Goal: Task Accomplishment & Management: Manage account settings

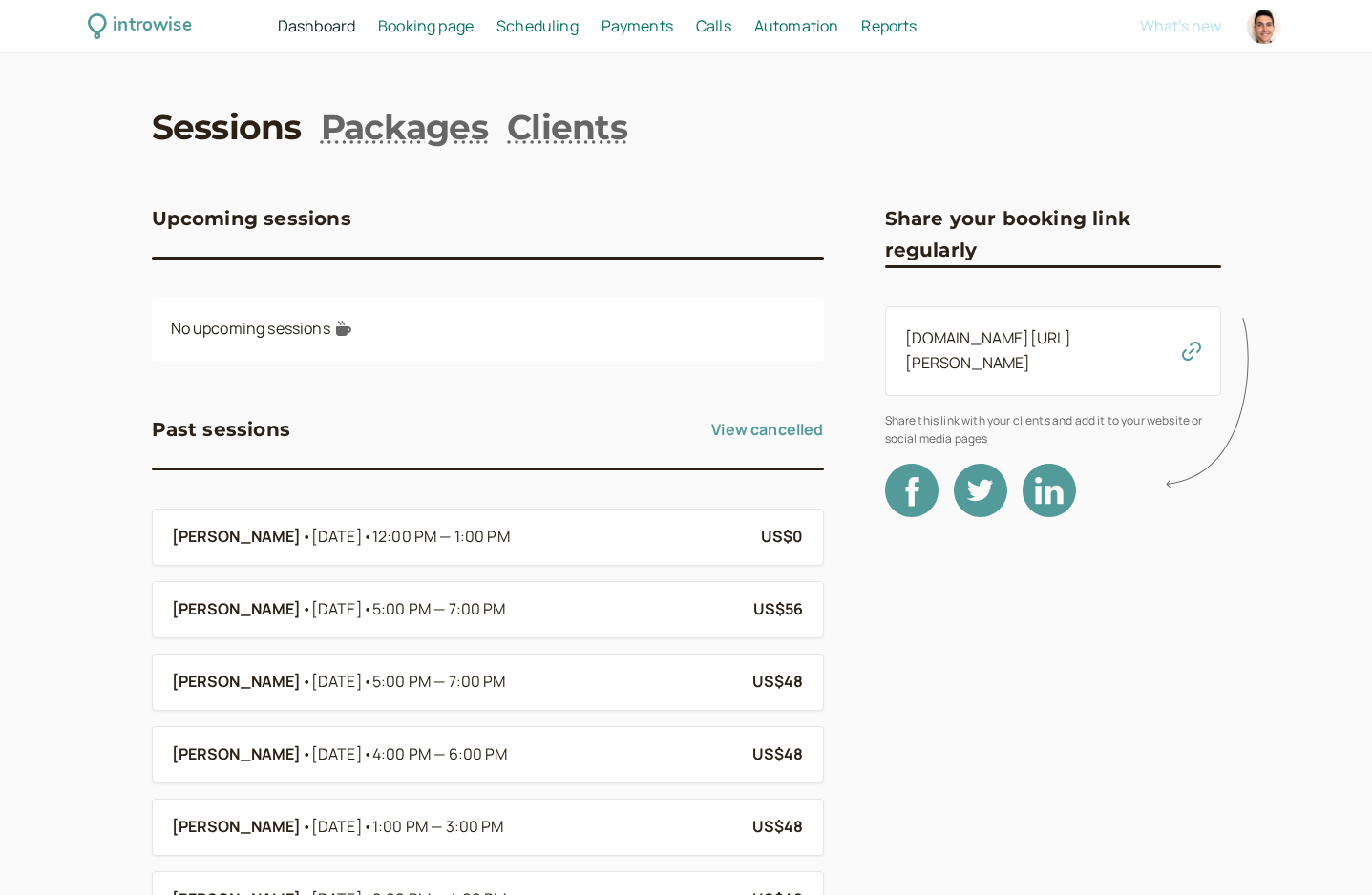
click at [545, 29] on span "Scheduling" at bounding box center [537, 25] width 82 height 21
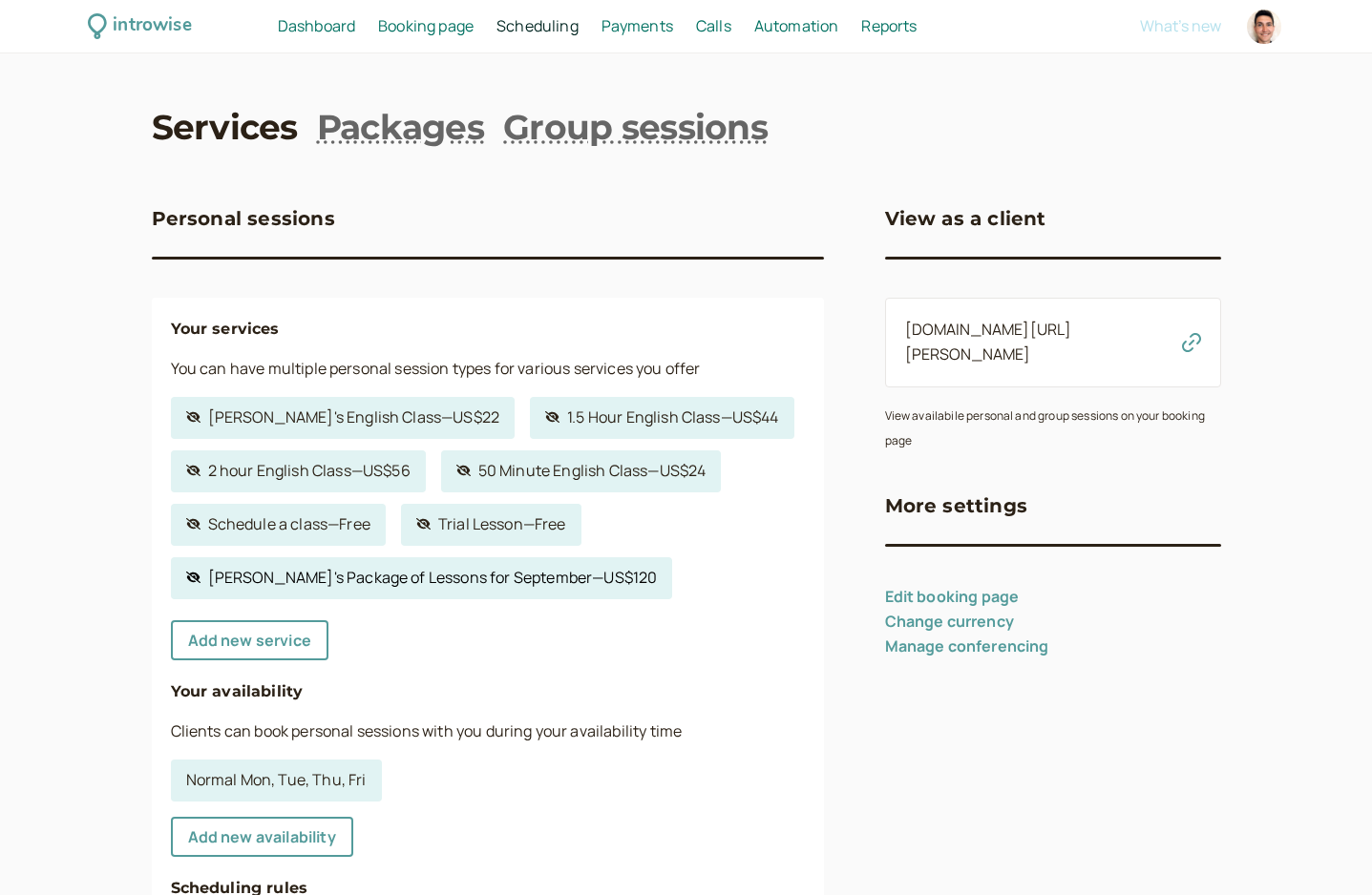
click at [426, 587] on link "Hidden service [PERSON_NAME]'s Package of Lessons for September — US$120" at bounding box center [421, 578] width 502 height 42
select select "60"
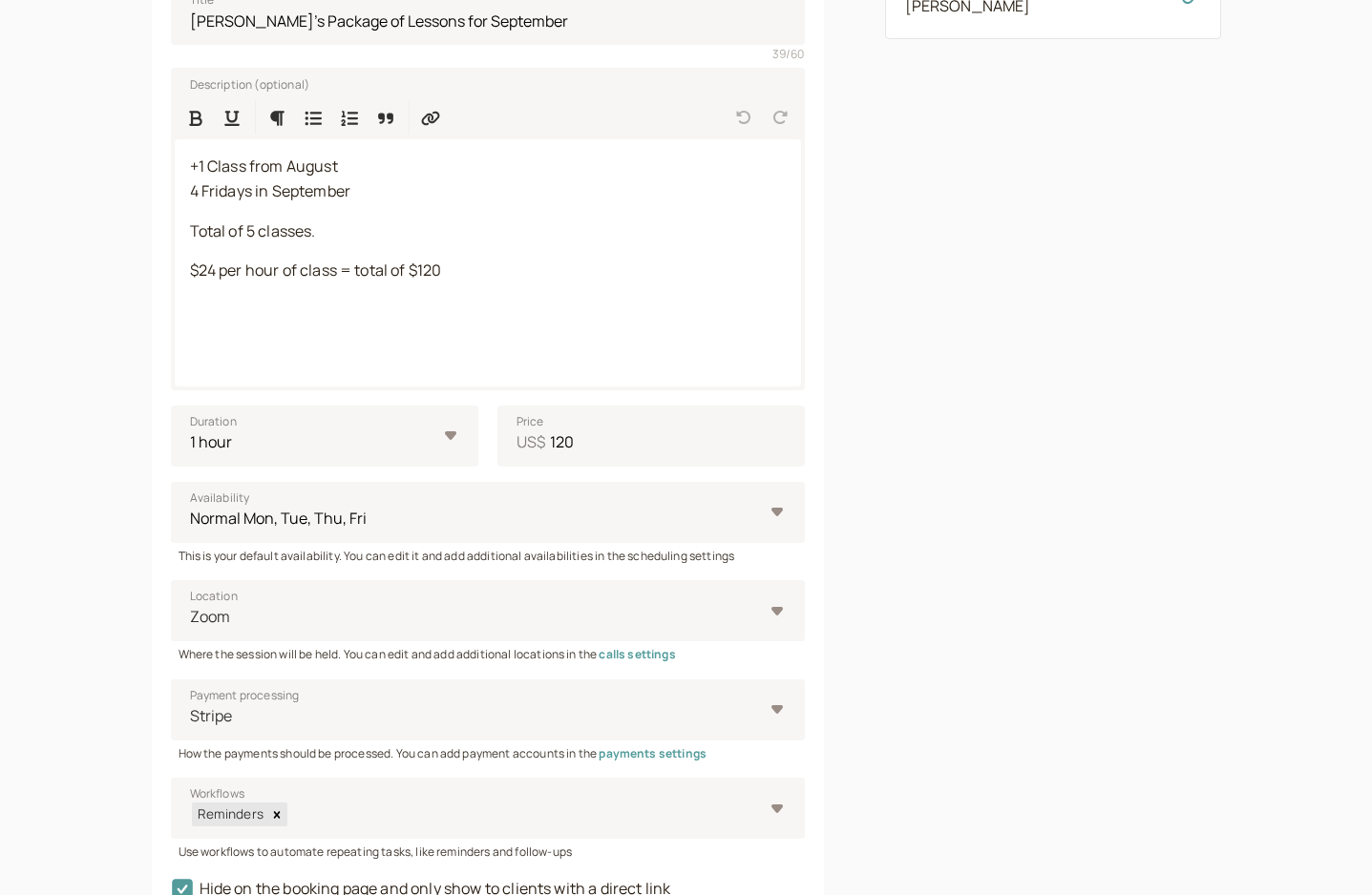
scroll to position [408, 0]
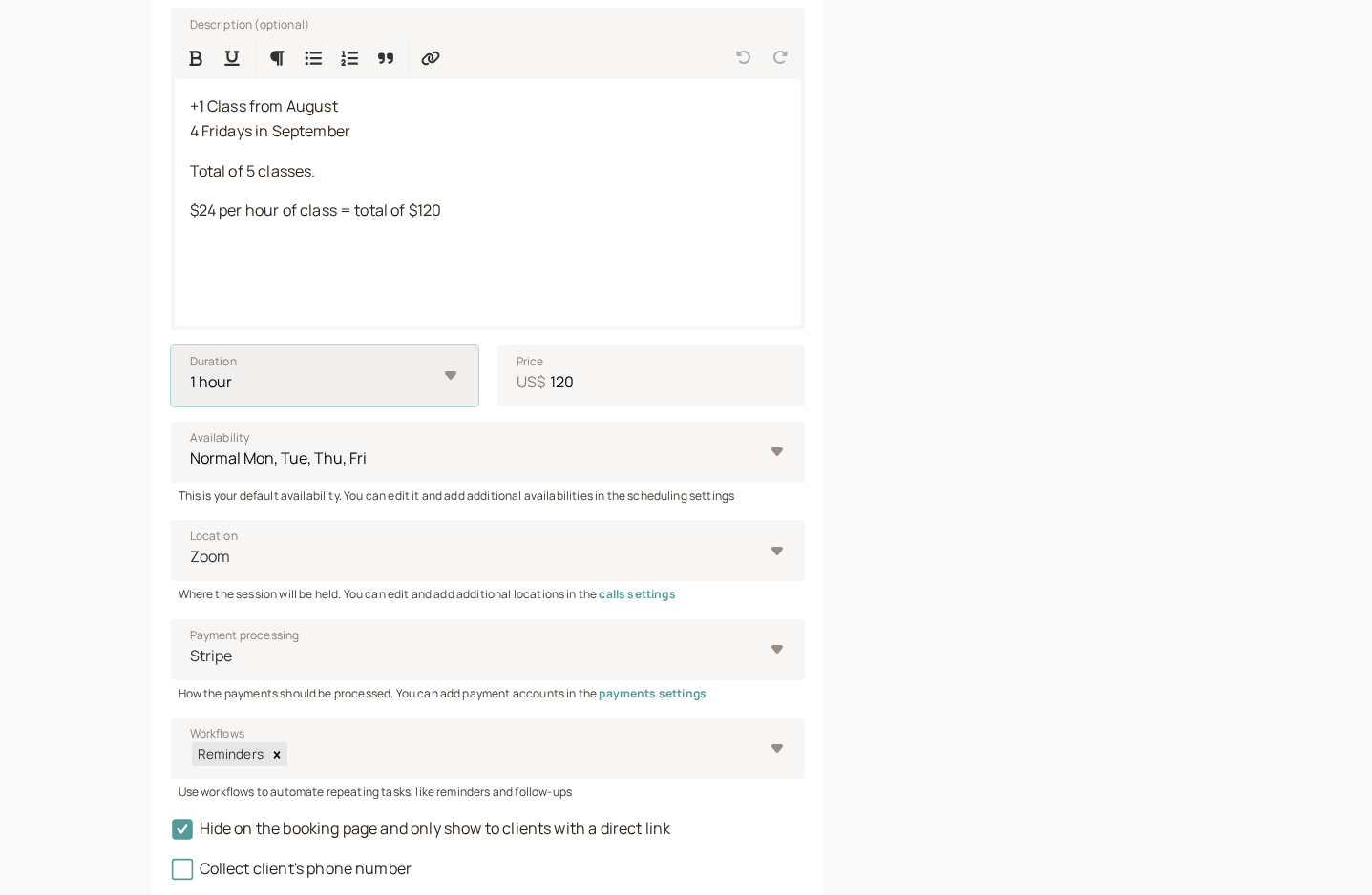
click at [459, 373] on select "10 mins 15 mins 30 mins 45 mins 1 hour 1.5 hours 2 hours Custom…" at bounding box center [324, 377] width 307 height 61
click at [449, 377] on select "10 mins 15 mins 30 mins 45 mins 1 hour 1.5 hours 2 hours Custom…" at bounding box center [324, 377] width 307 height 61
select select "hour"
click at [287, 375] on input "2" at bounding box center [243, 377] width 146 height 61
click at [292, 392] on input "1" at bounding box center [243, 377] width 146 height 61
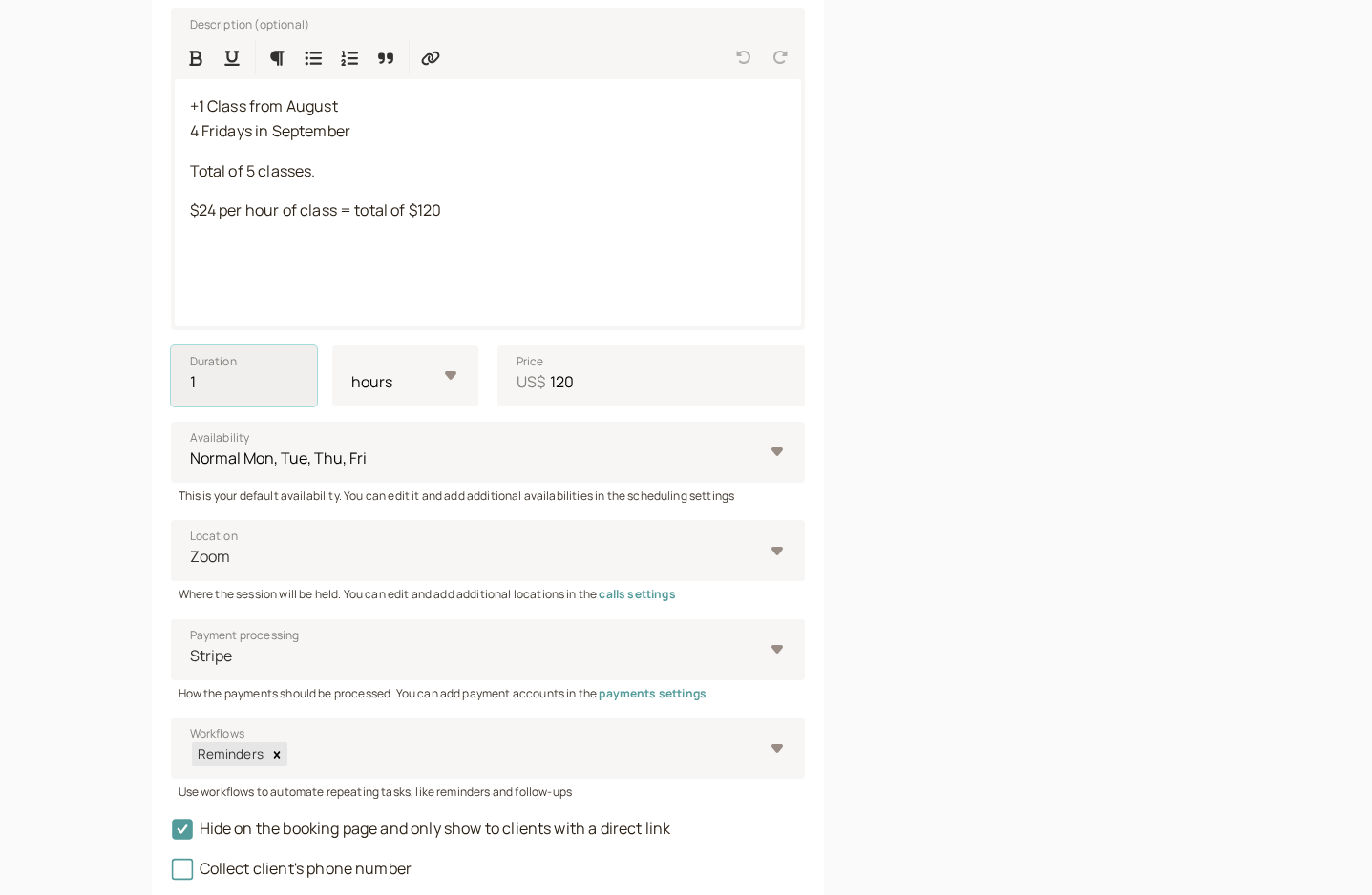
click at [292, 392] on input "1" at bounding box center [243, 377] width 146 height 61
click at [262, 389] on input "1" at bounding box center [243, 377] width 146 height 61
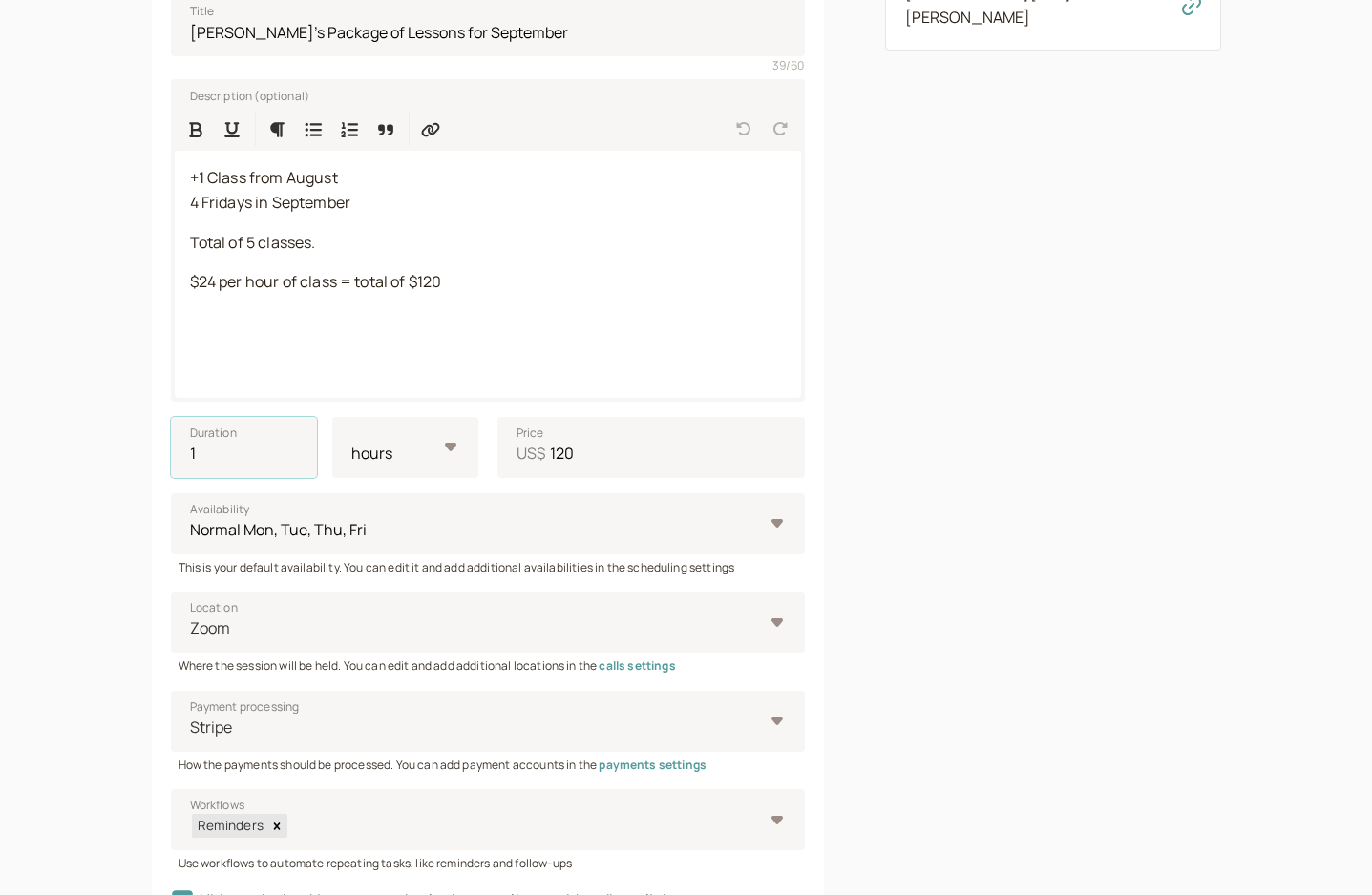
scroll to position [422, 0]
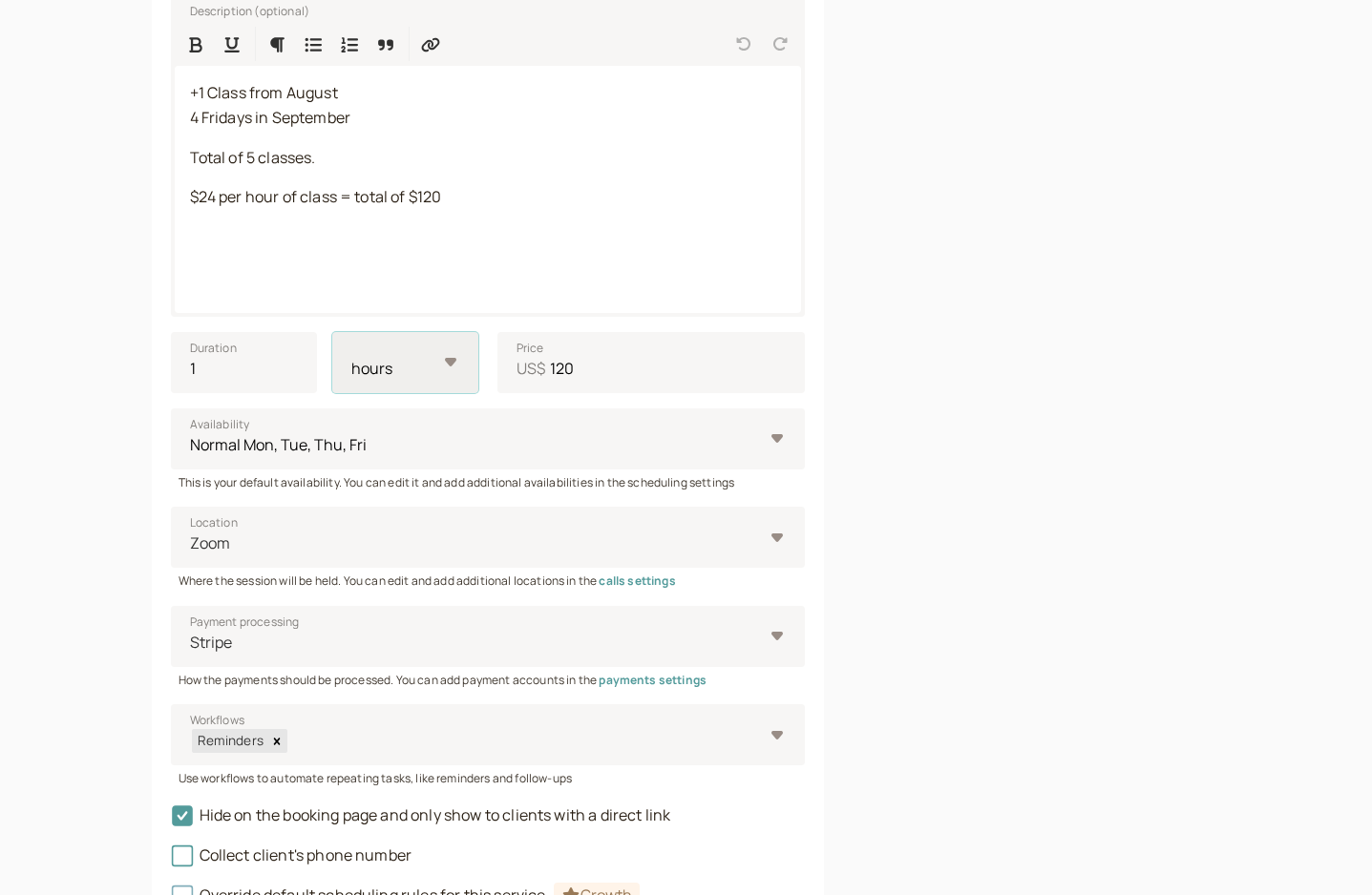
click at [450, 367] on select "minutes hours" at bounding box center [404, 363] width 146 height 61
click at [578, 441] on select "Normal Mon, Tue, Thu, Fri" at bounding box center [487, 439] width 633 height 61
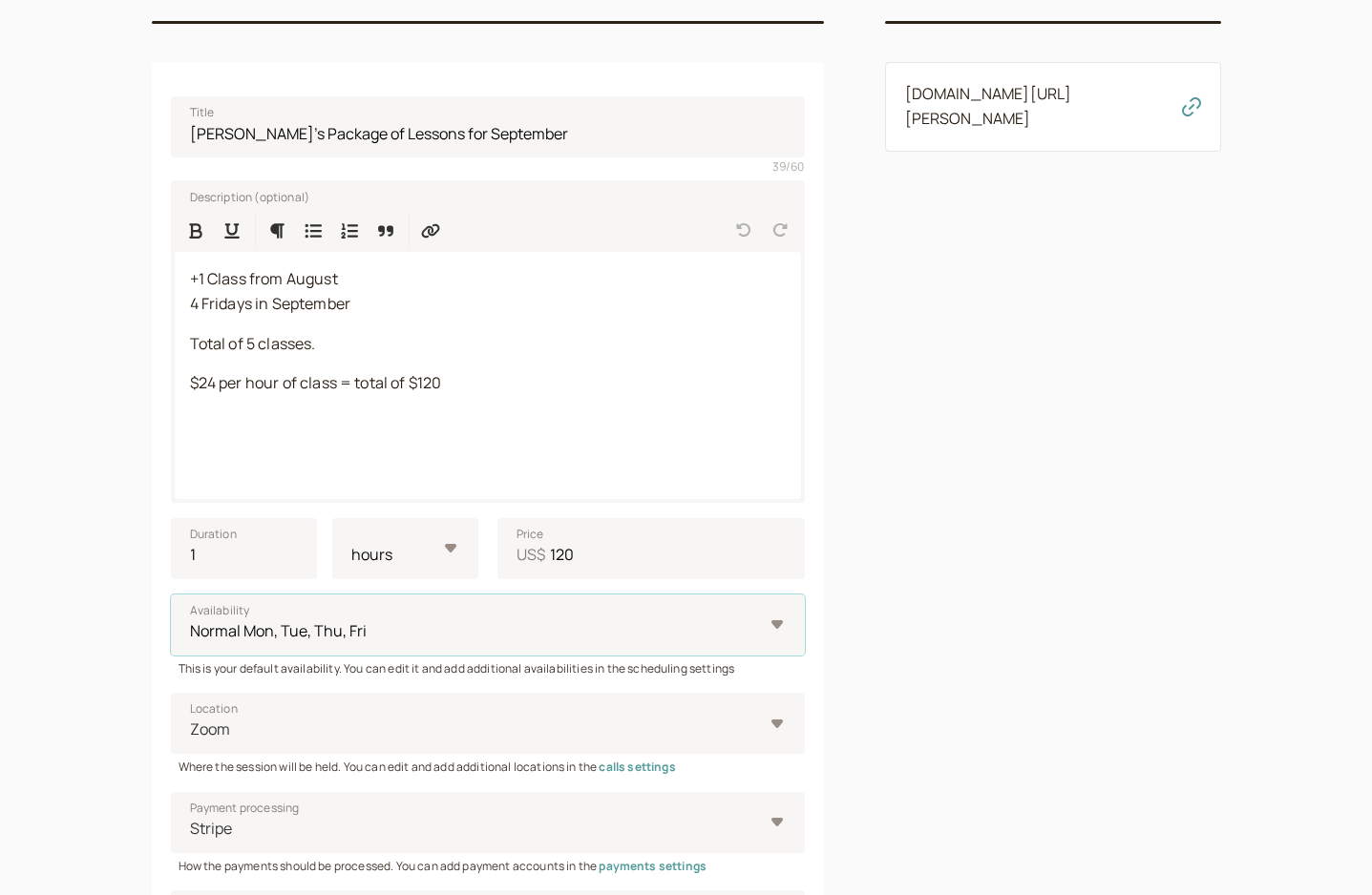
scroll to position [238, 0]
click at [294, 546] on input "2" at bounding box center [243, 547] width 146 height 61
click at [294, 546] on input "3" at bounding box center [243, 547] width 146 height 61
click at [294, 546] on input "4" at bounding box center [243, 547] width 146 height 61
type input "5"
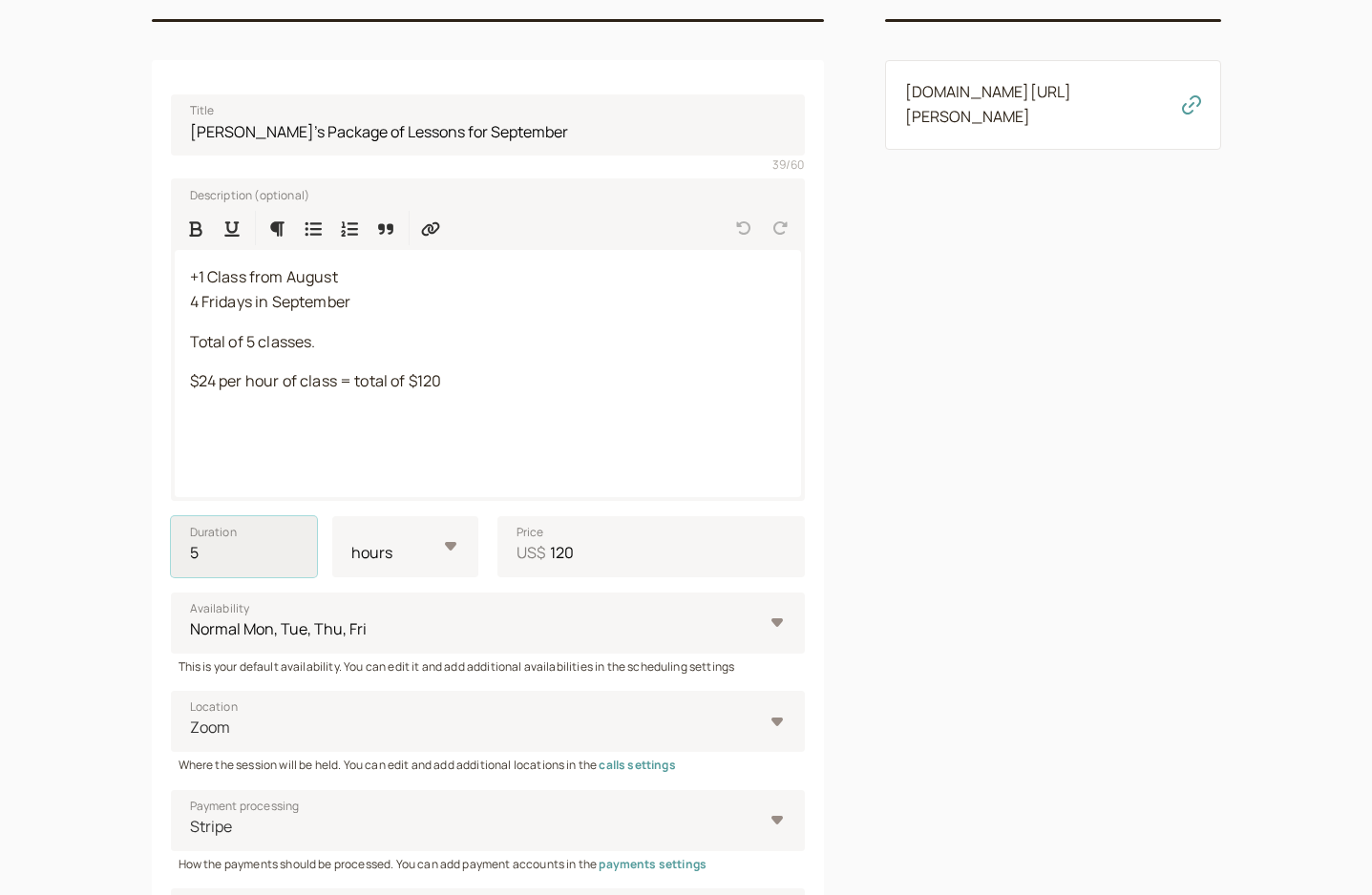
click at [294, 546] on input "5" at bounding box center [243, 547] width 146 height 61
click at [448, 549] on select "minutes hours" at bounding box center [404, 547] width 146 height 61
click at [332, 516] on select "minutes hours" at bounding box center [404, 547] width 146 height 61
click at [91, 430] on div "introwise Dashboard Dashboard Booking page Booking Scheduling Scheduling Paymen…" at bounding box center [686, 495] width 1372 height 1465
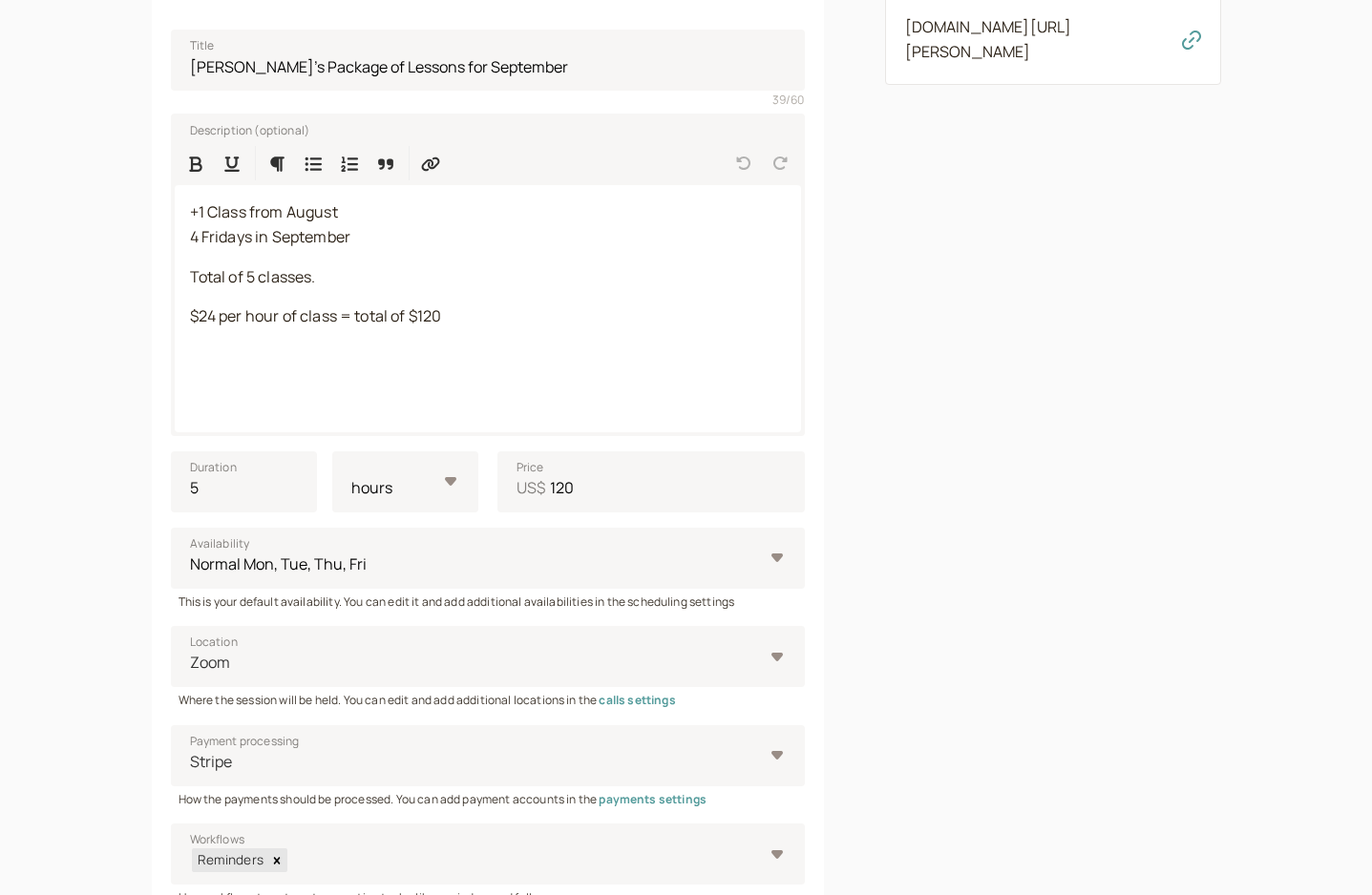
scroll to position [570, 0]
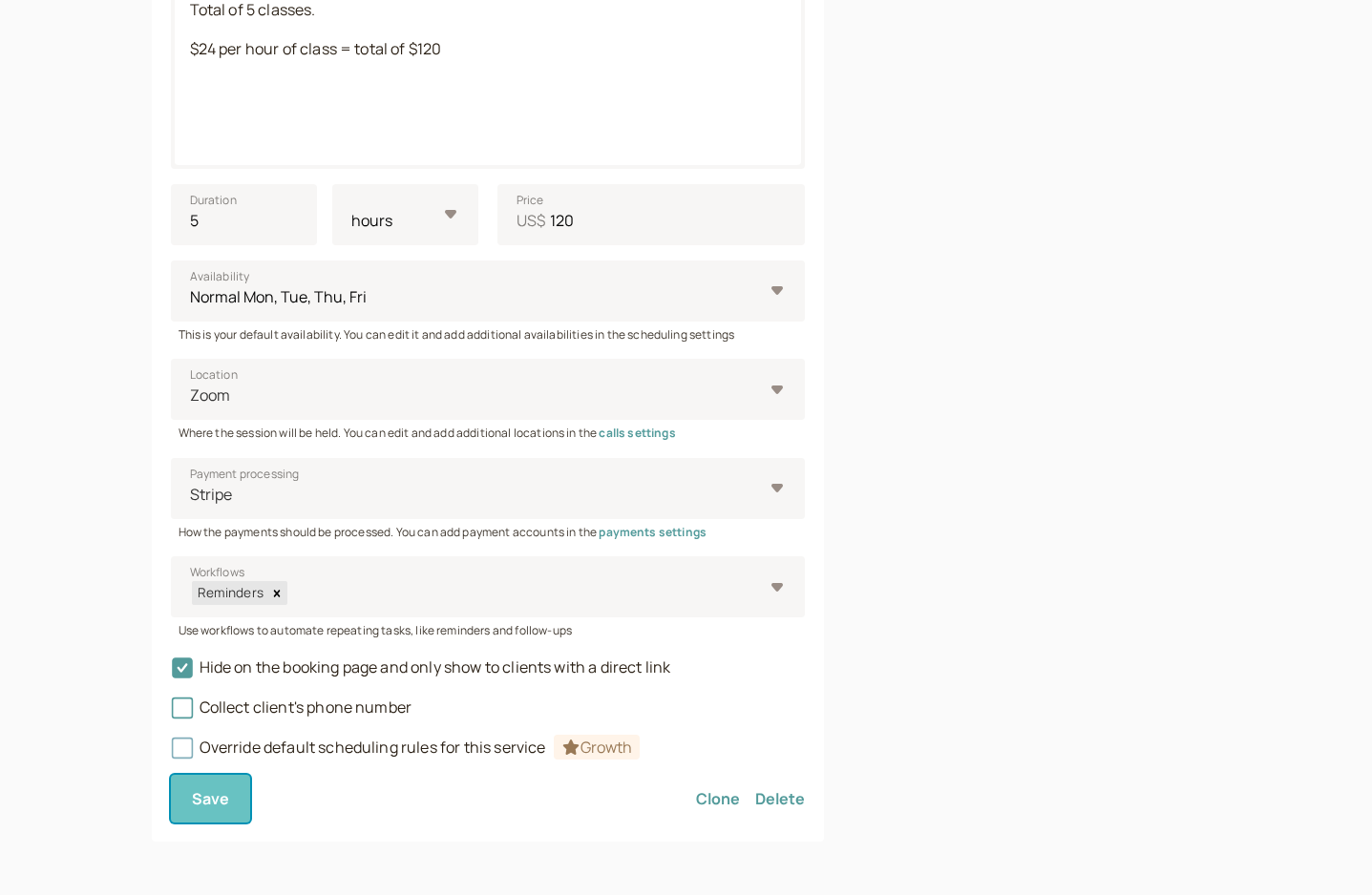
click at [211, 807] on span "Save" at bounding box center [211, 798] width 39 height 21
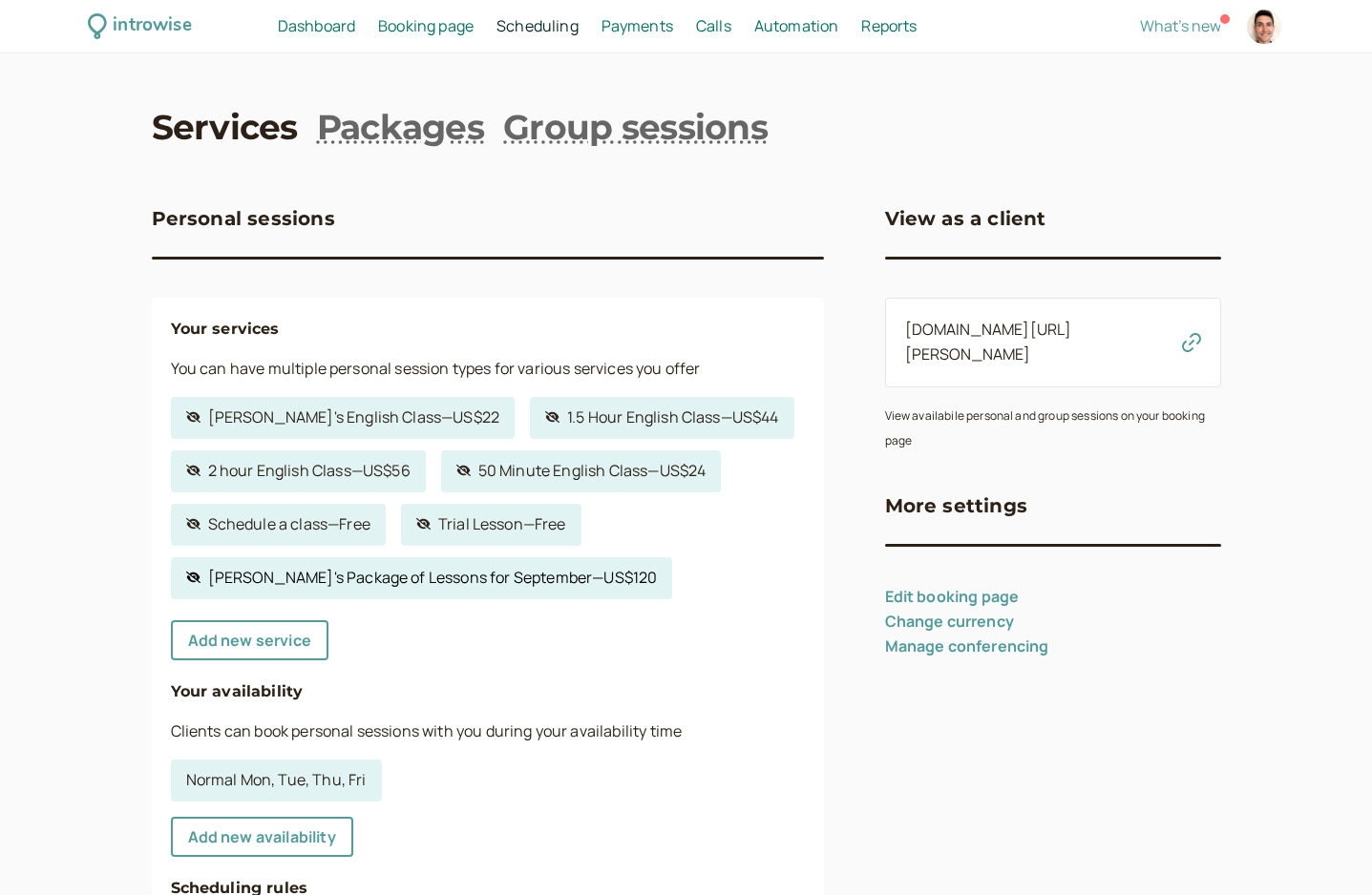
click at [352, 579] on link "Hidden service [PERSON_NAME]'s Package of Lessons for September — US$120" at bounding box center [421, 578] width 502 height 42
select select "hour"
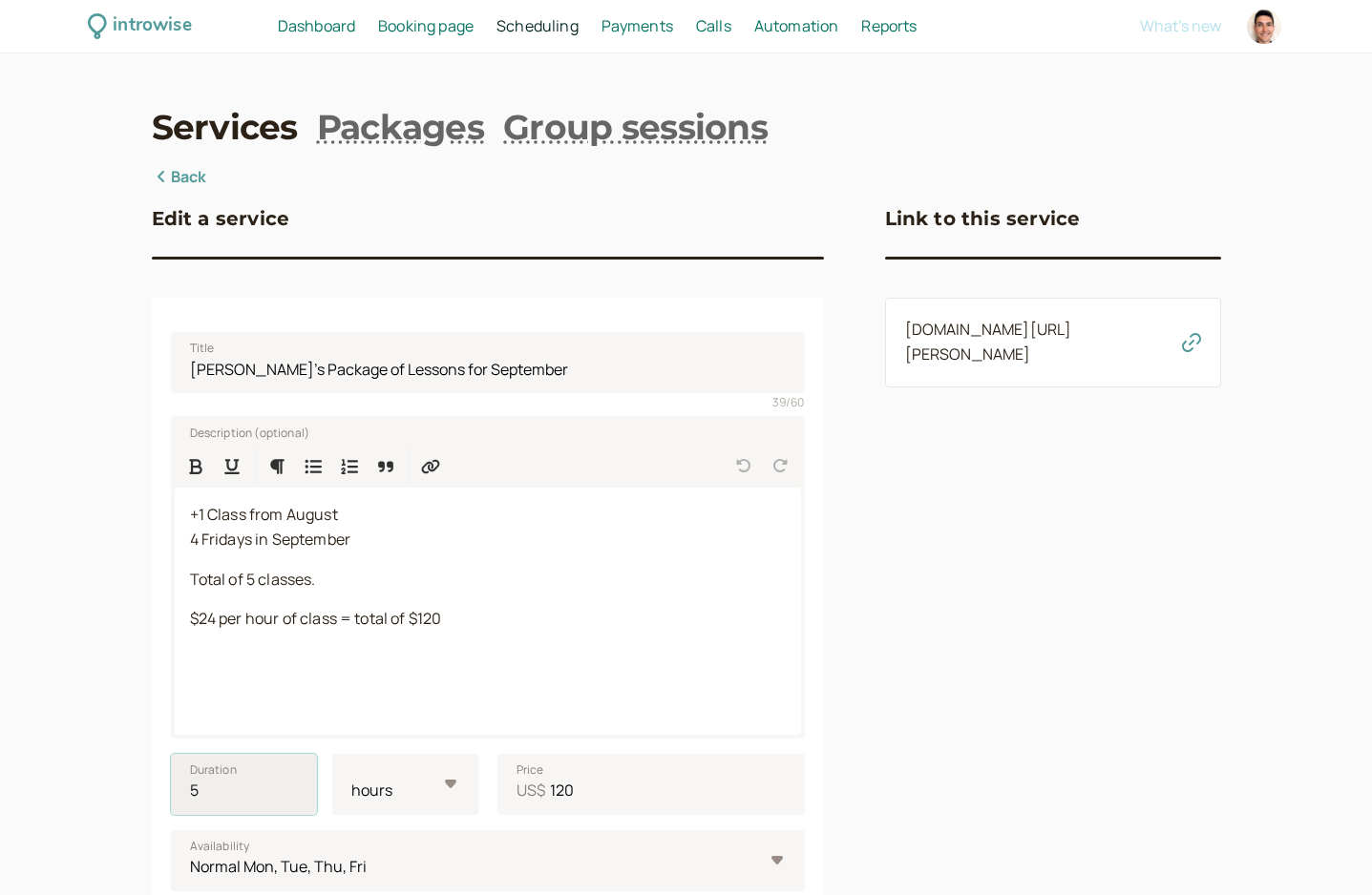
click at [219, 800] on input "5" at bounding box center [243, 785] width 146 height 61
type input "1"
click at [138, 627] on div "introwise Dashboard Dashboard Booking page Booking Scheduling Scheduling Paymen…" at bounding box center [686, 732] width 1372 height 1465
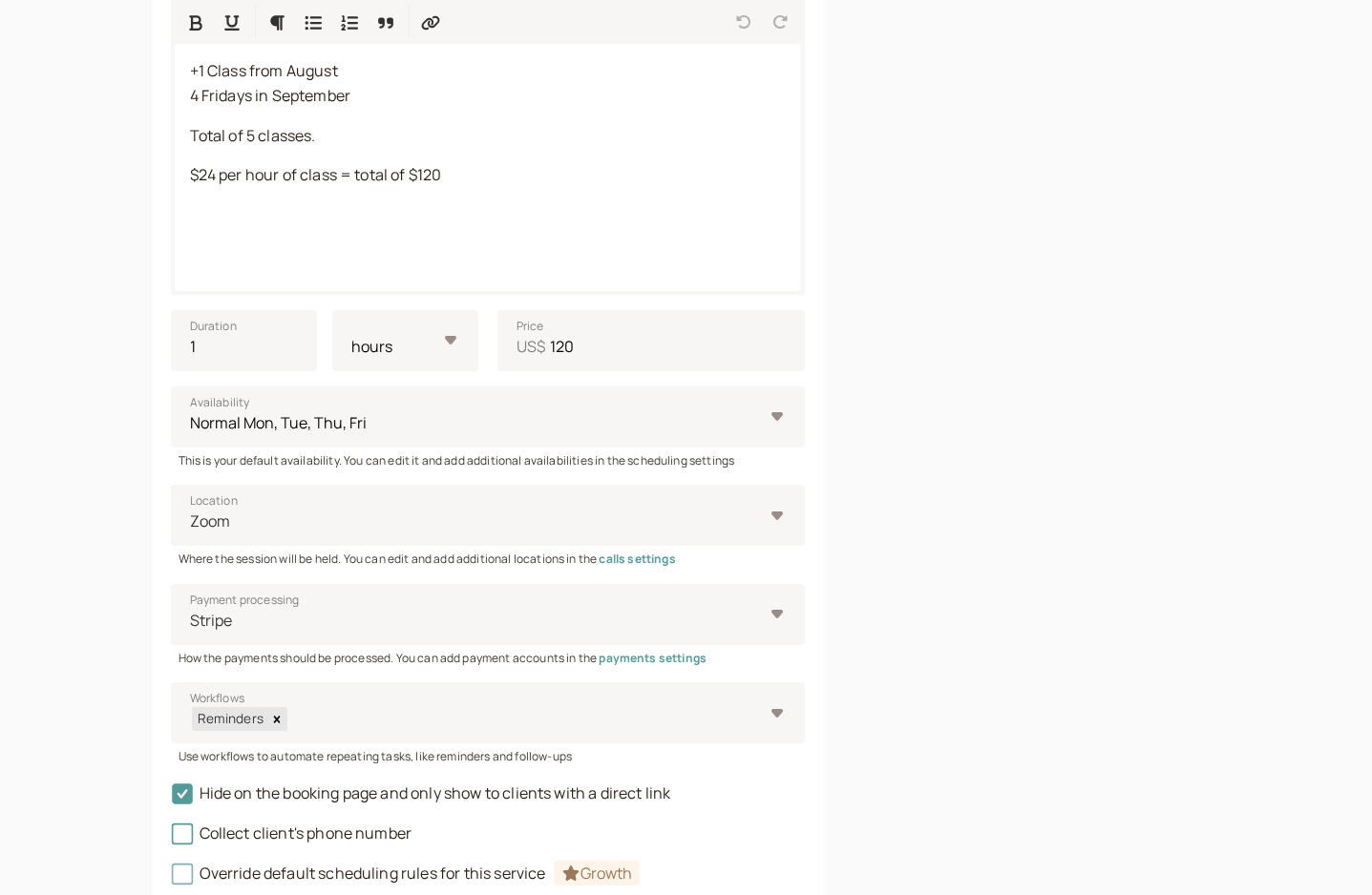
scroll to position [570, 0]
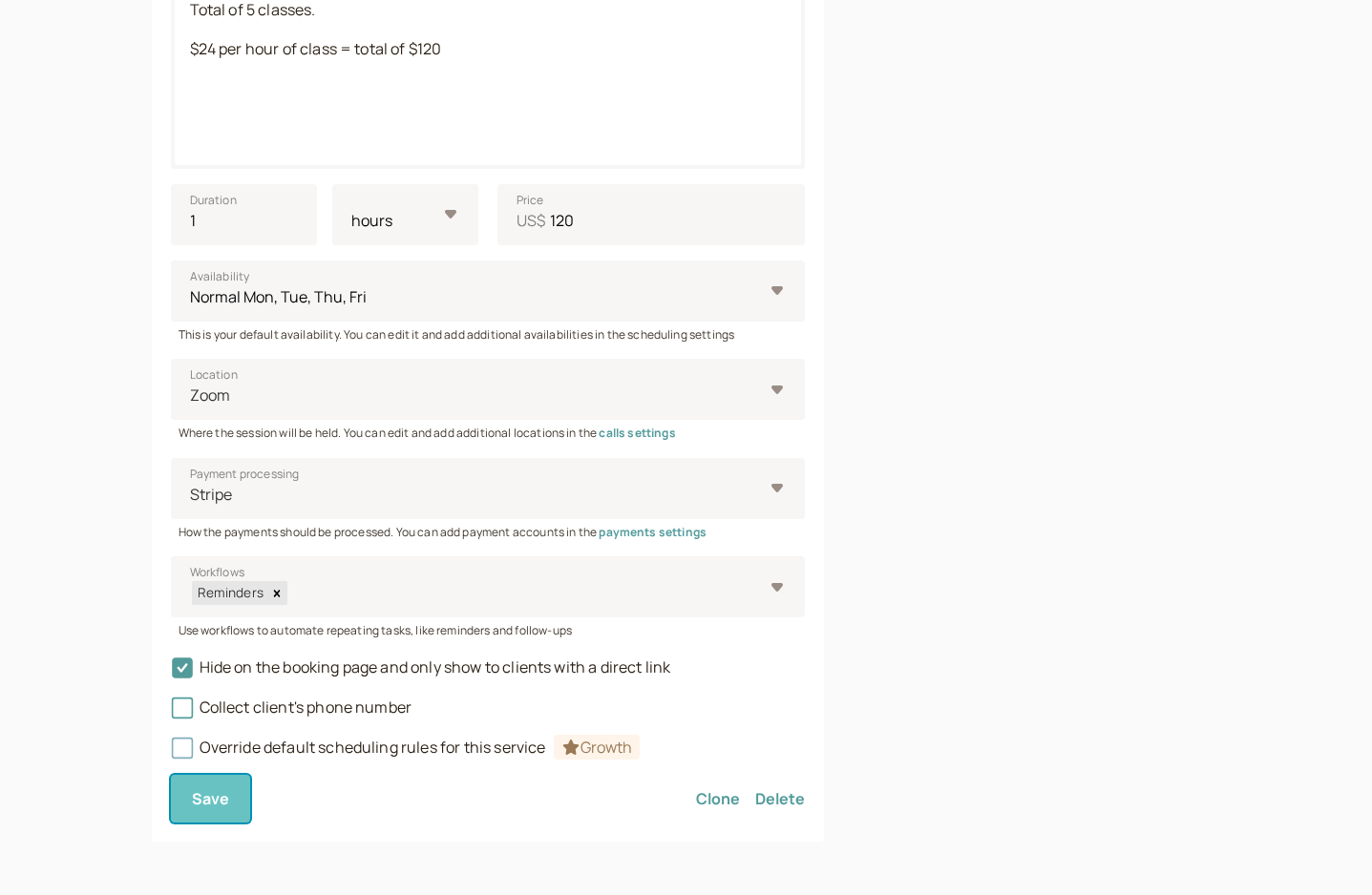
click at [211, 799] on span "Save" at bounding box center [211, 798] width 39 height 21
